Goal: Task Accomplishment & Management: Manage account settings

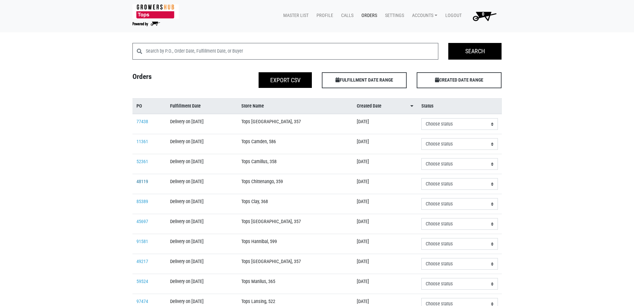
click at [147, 180] on link "48119" at bounding box center [142, 182] width 12 height 6
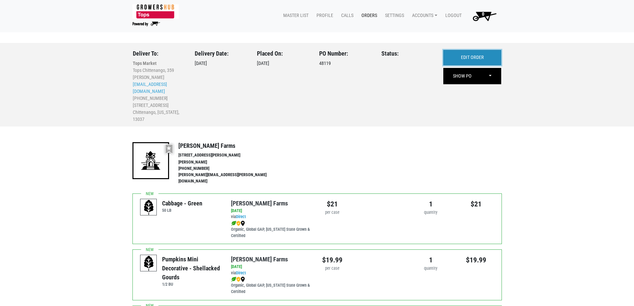
click at [466, 59] on link "EDIT ORDER" at bounding box center [472, 57] width 58 height 15
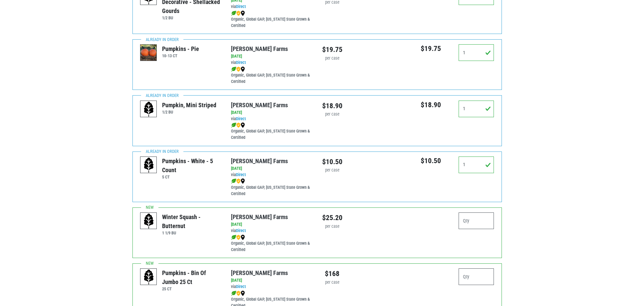
scroll to position [266, 0]
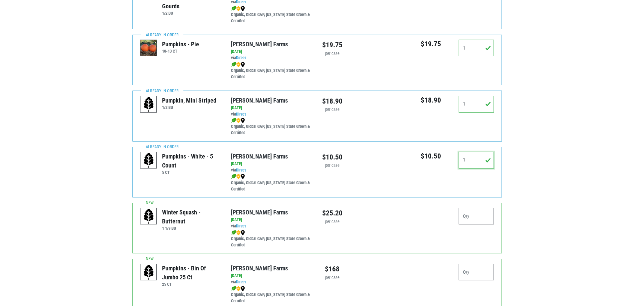
click at [467, 152] on input "1" at bounding box center [476, 160] width 36 height 17
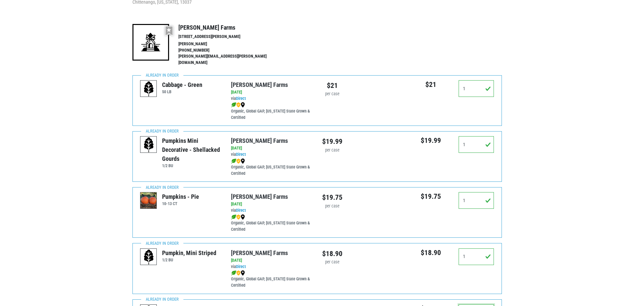
scroll to position [0, 0]
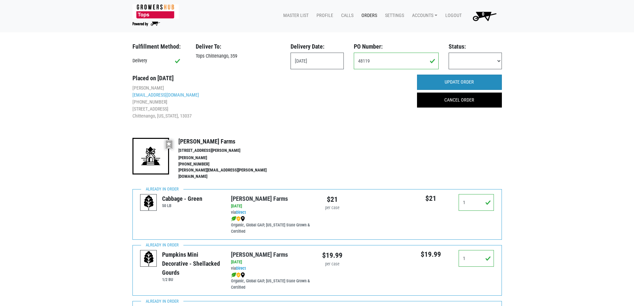
type input "0"
click at [482, 86] on input "UPDATE ORDER" at bounding box center [459, 81] width 85 height 15
